Goal: Task Accomplishment & Management: Manage account settings

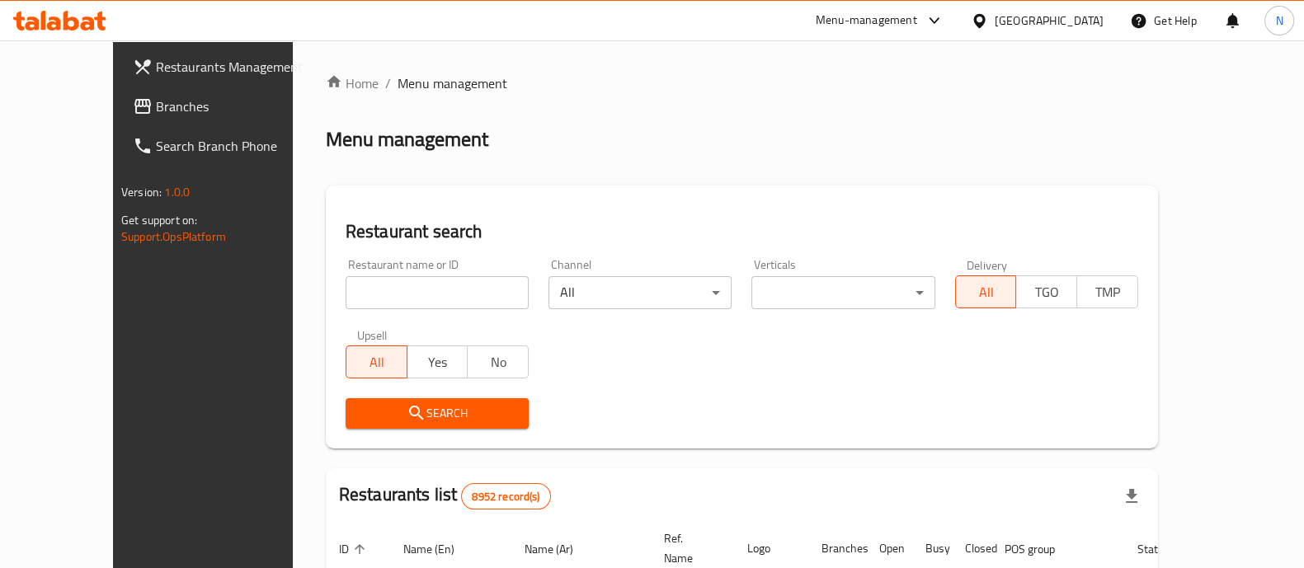
click at [156, 112] on span "Branches" at bounding box center [237, 106] width 162 height 20
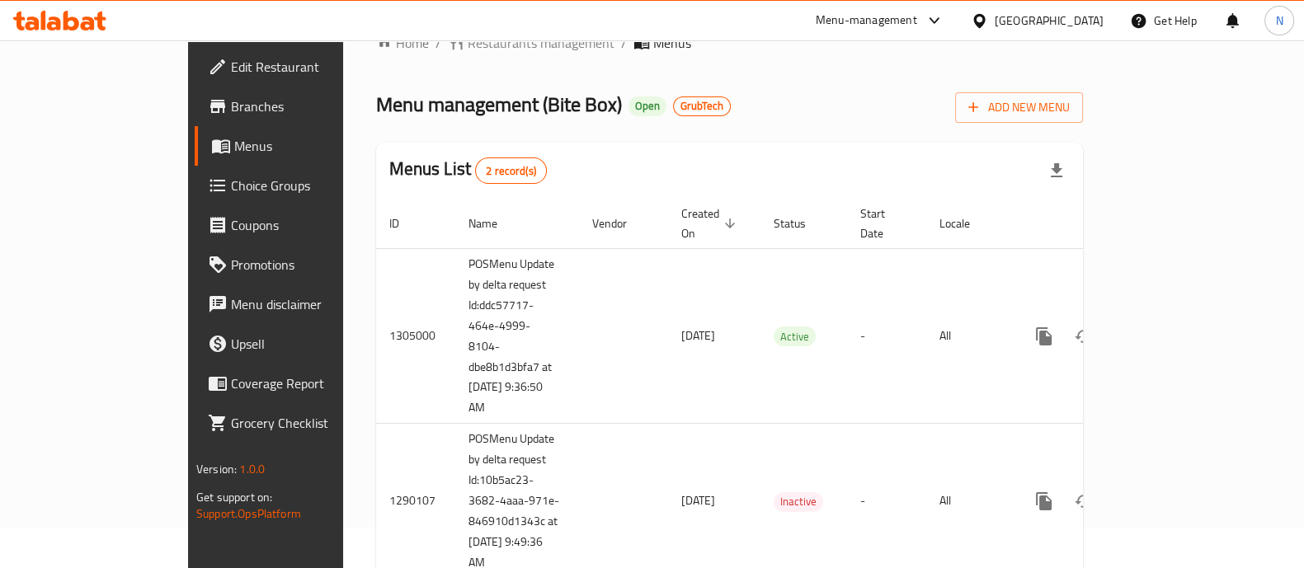
scroll to position [78, 0]
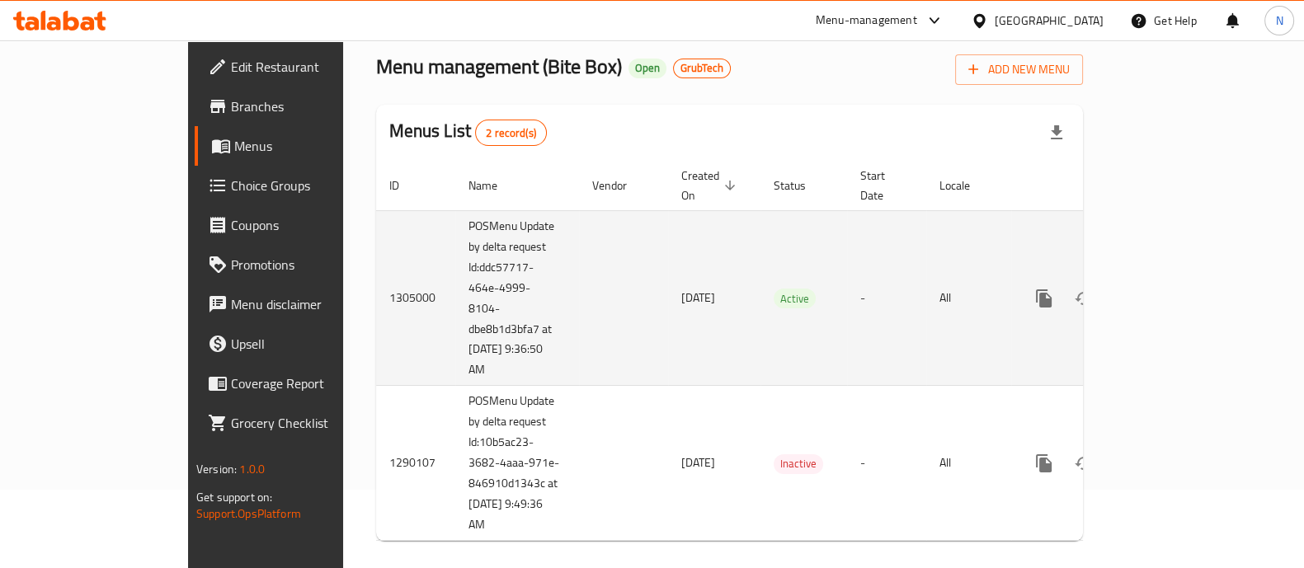
click at [1173, 289] on icon "enhanced table" at bounding box center [1163, 299] width 20 height 20
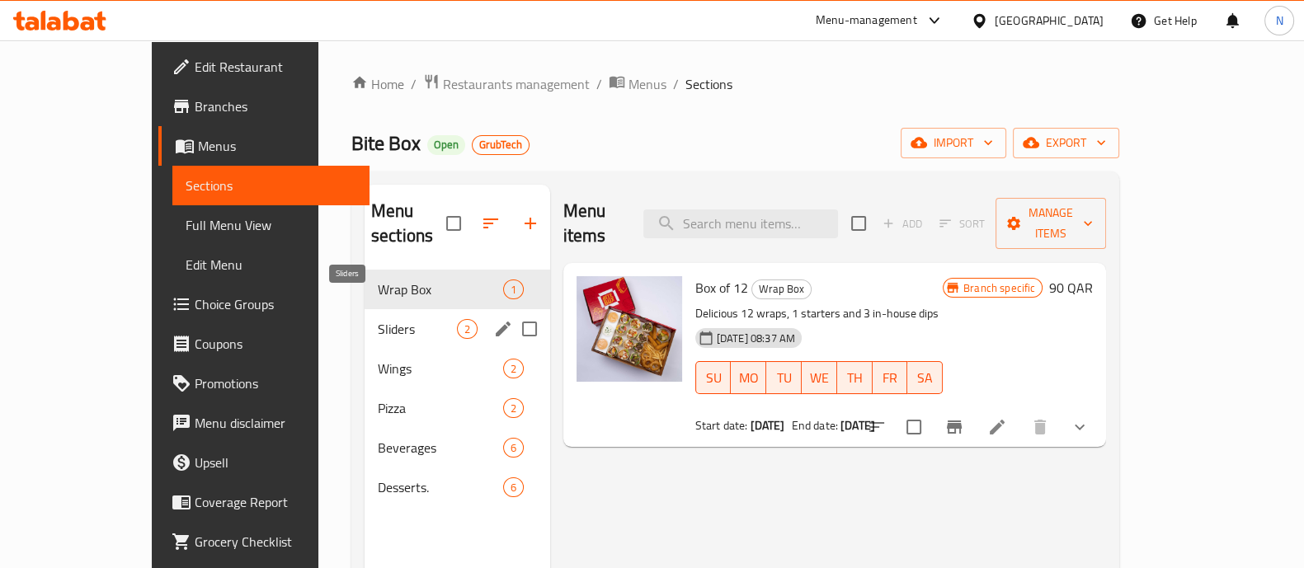
click at [378, 319] on span "Sliders" at bounding box center [417, 329] width 79 height 20
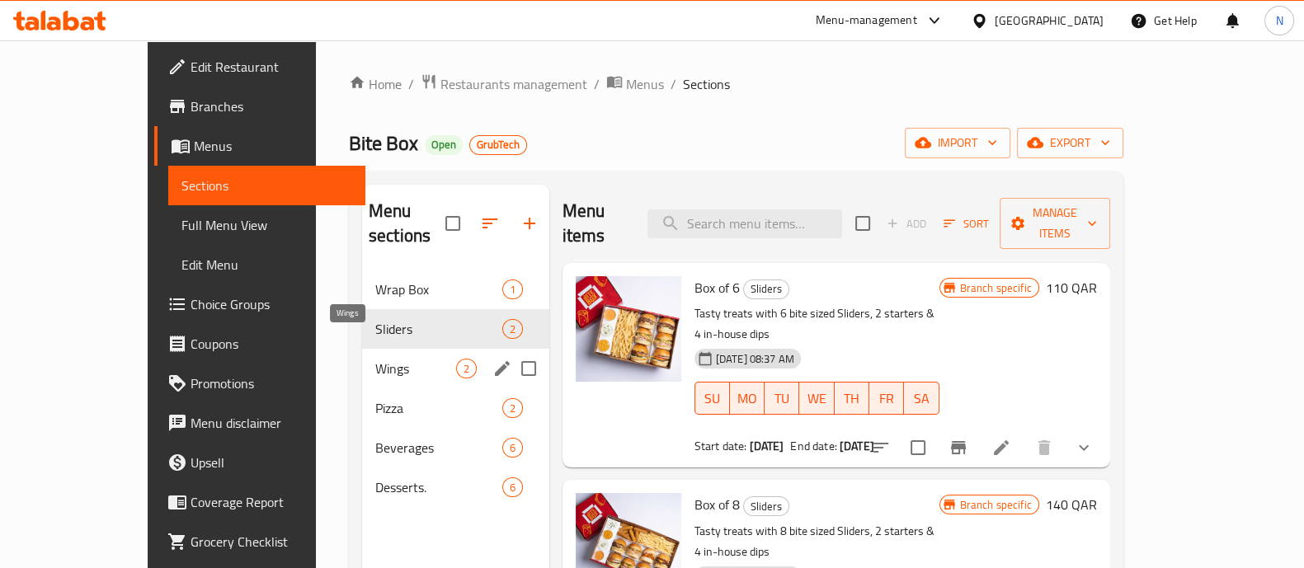
click at [375, 359] on span "Wings" at bounding box center [415, 369] width 81 height 20
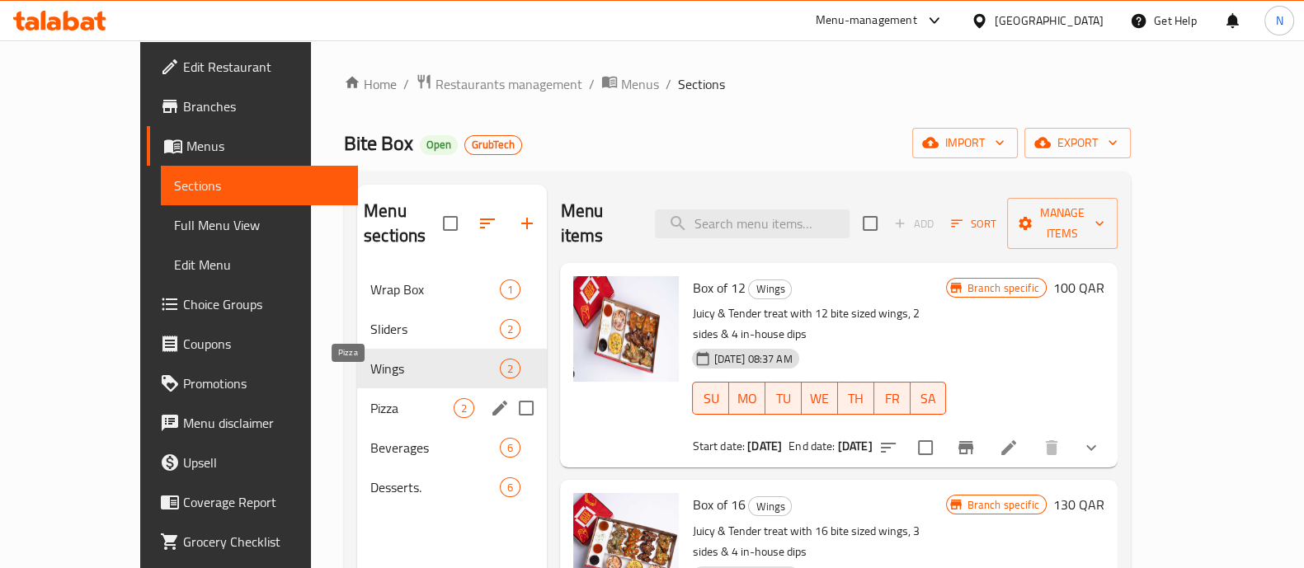
click at [370, 398] on span "Pizza" at bounding box center [411, 408] width 83 height 20
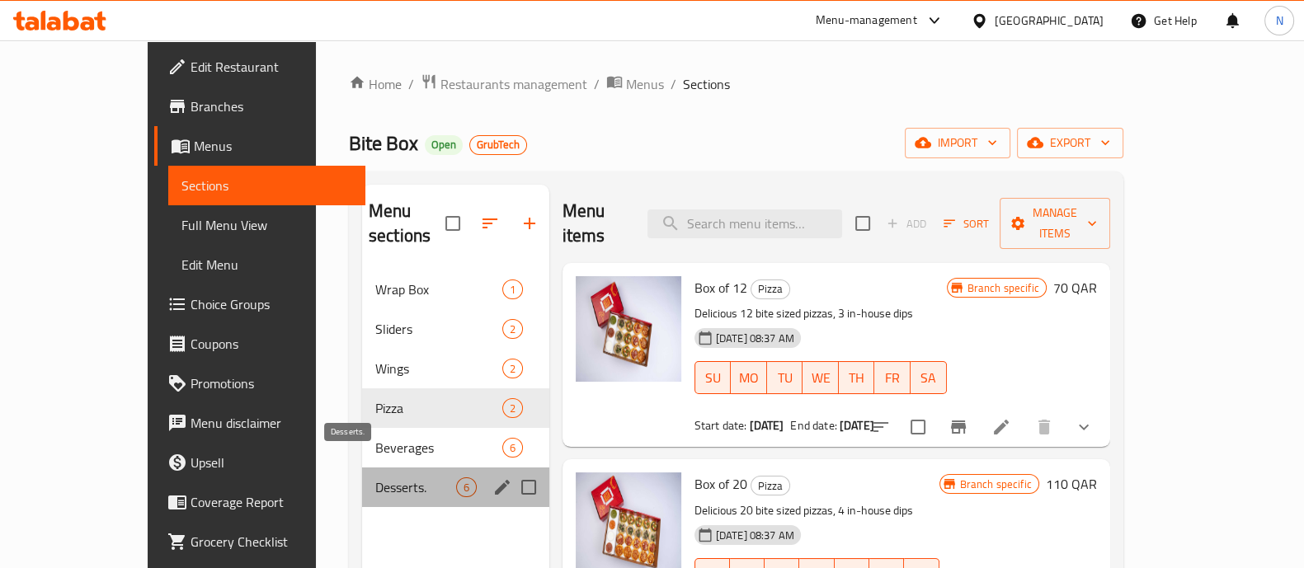
click at [383, 477] on span "Desserts." at bounding box center [415, 487] width 81 height 20
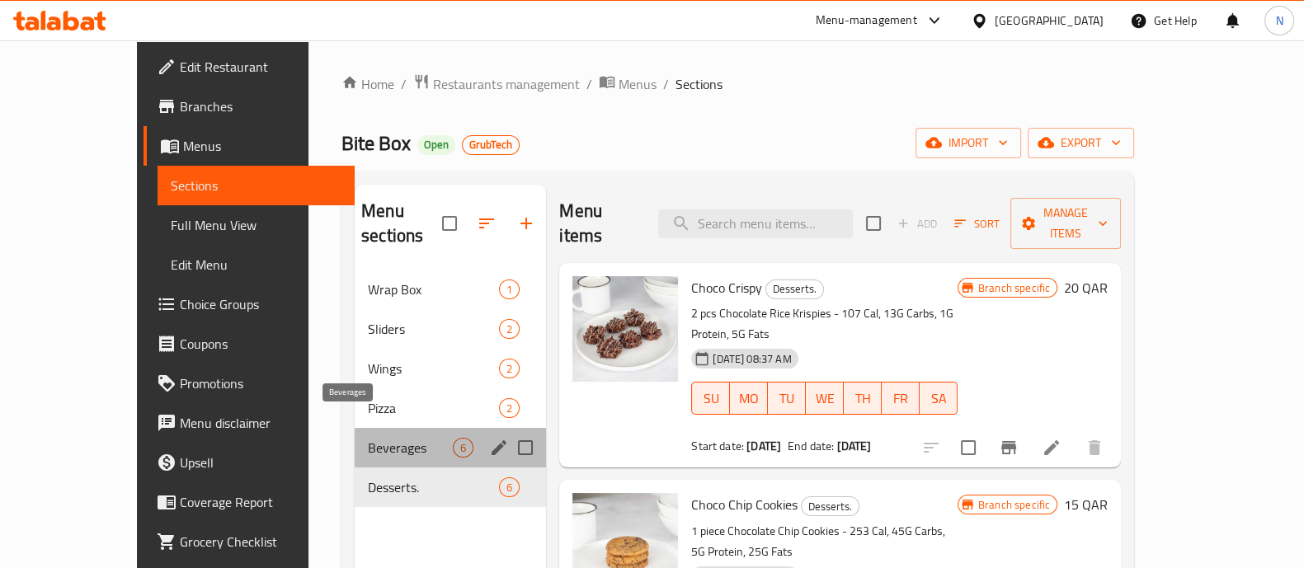
click at [380, 438] on span "Beverages" at bounding box center [410, 448] width 85 height 20
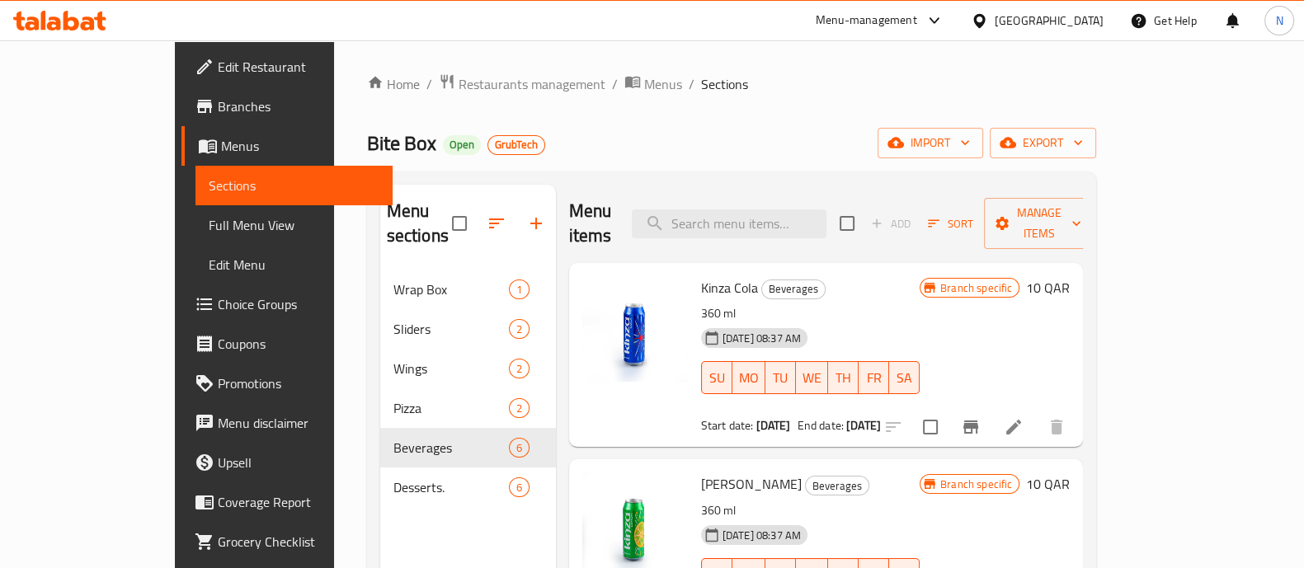
click at [1069, 285] on div "Branch specific 10 QAR" at bounding box center [994, 354] width 150 height 157
click at [1023, 417] on icon at bounding box center [1014, 427] width 20 height 20
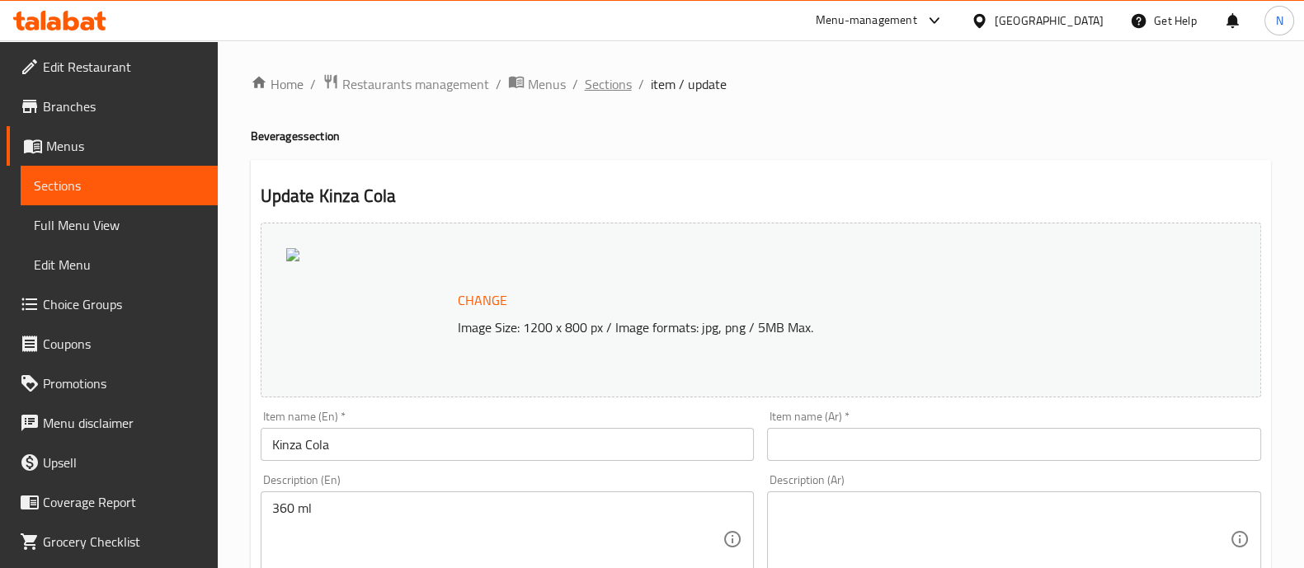
click at [590, 78] on span "Sections" at bounding box center [608, 84] width 47 height 20
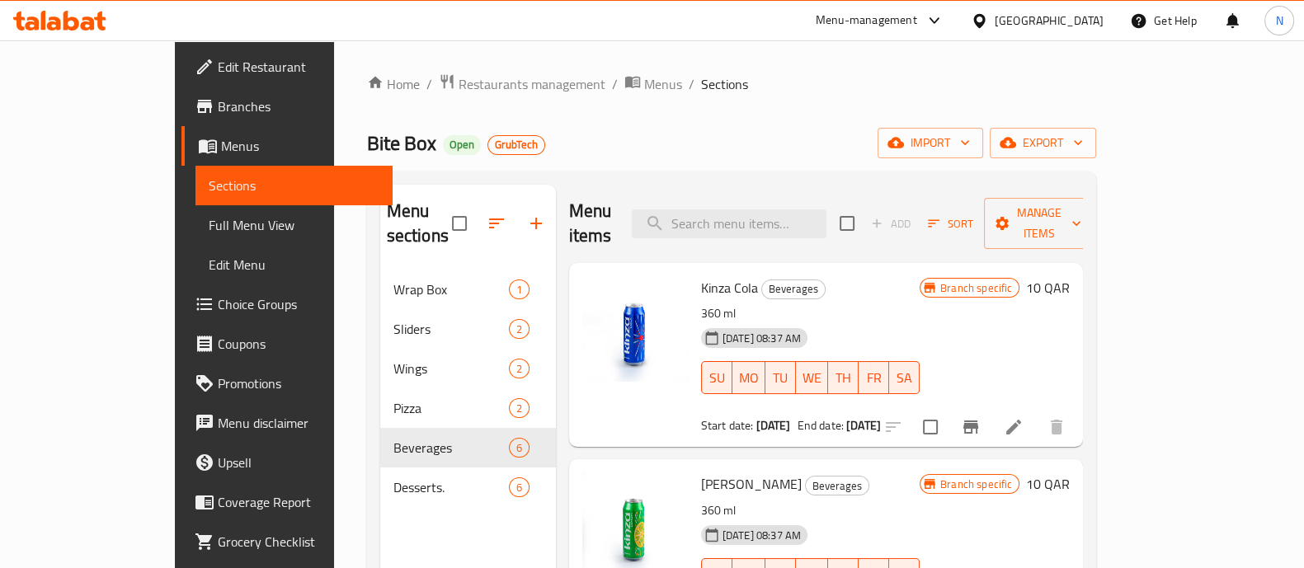
click at [221, 148] on span "Menus" at bounding box center [300, 146] width 158 height 20
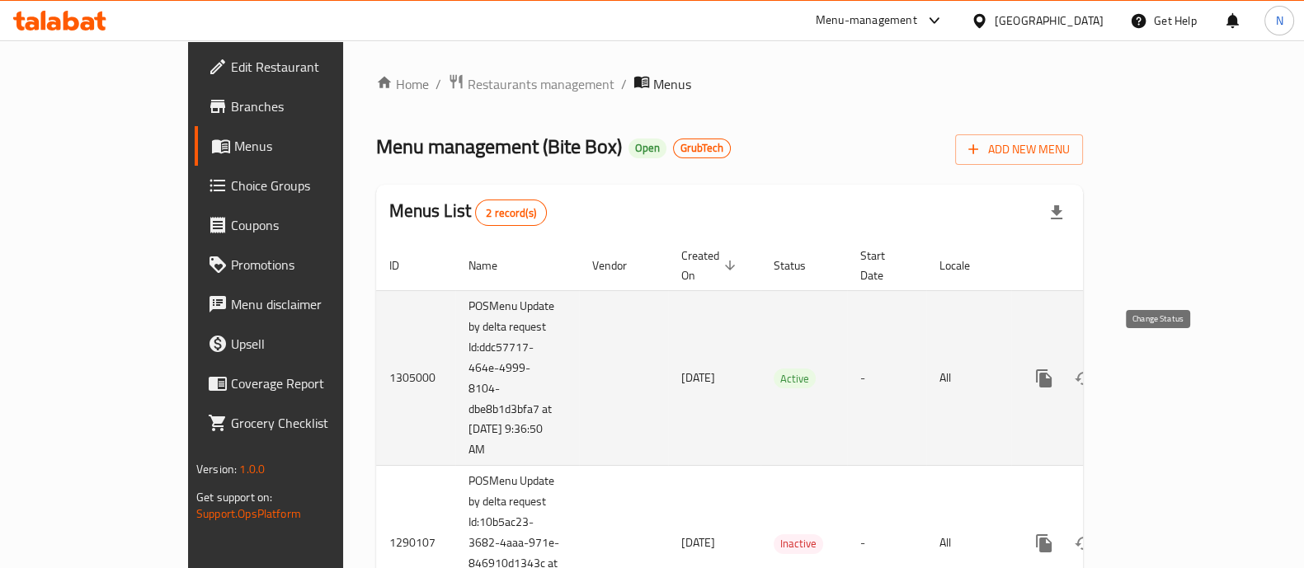
click at [1093, 369] on icon "enhanced table" at bounding box center [1084, 379] width 20 height 20
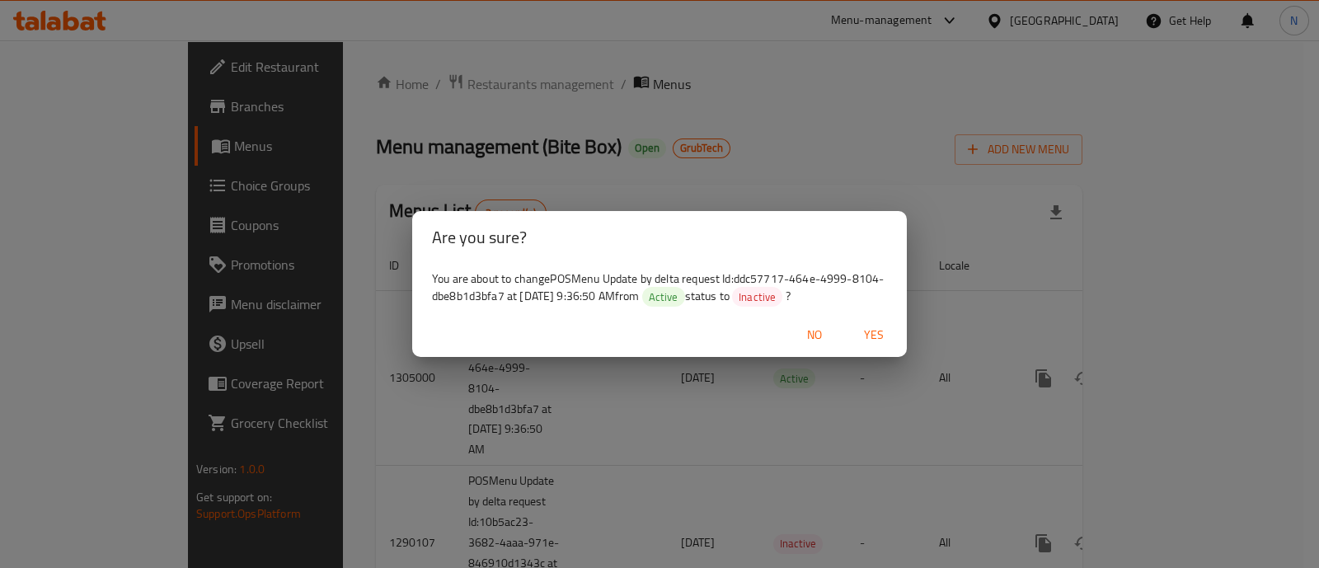
click at [848, 49] on div "Are you sure? You are about to change POSMenu Update by delta request Id:ddc577…" at bounding box center [659, 284] width 1319 height 568
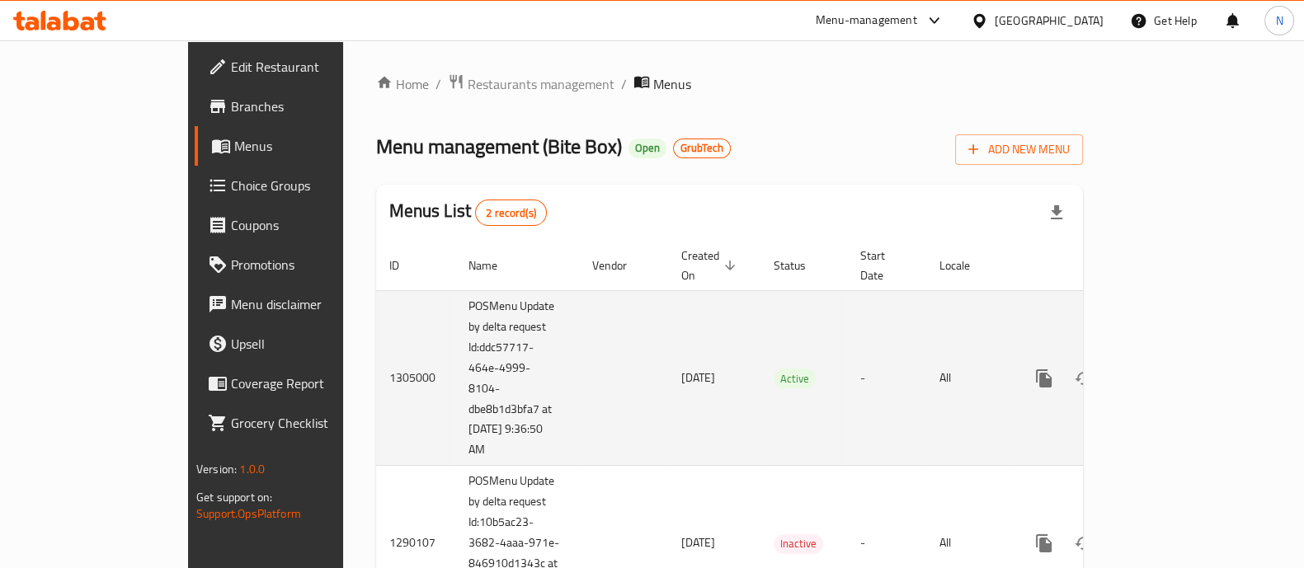
scroll to position [80, 0]
